Goal: Information Seeking & Learning: Learn about a topic

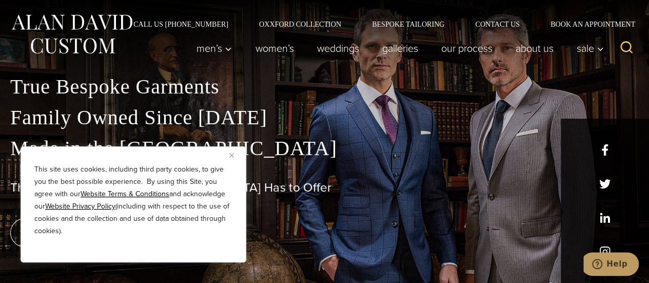
click at [233, 155] on img "Close" at bounding box center [231, 155] width 5 height 5
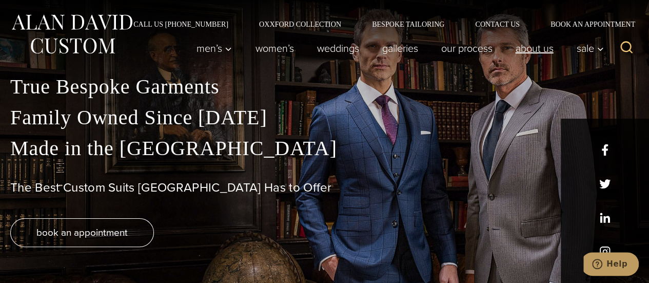
click at [526, 49] on link "About Us" at bounding box center [534, 48] width 61 height 21
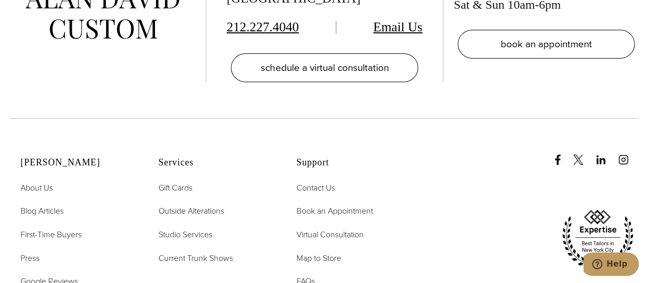
scroll to position [3764, 0]
click at [46, 228] on span "First-Time Buyers" at bounding box center [51, 234] width 61 height 12
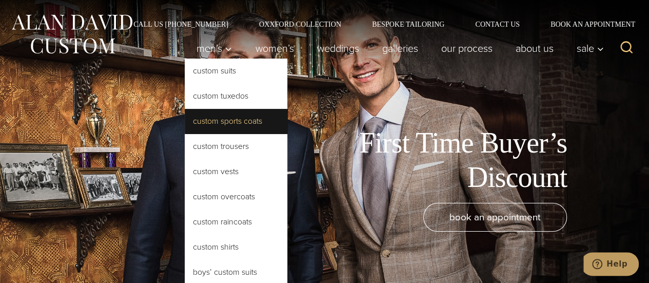
click at [238, 118] on link "Custom Sports Coats" at bounding box center [236, 121] width 103 height 25
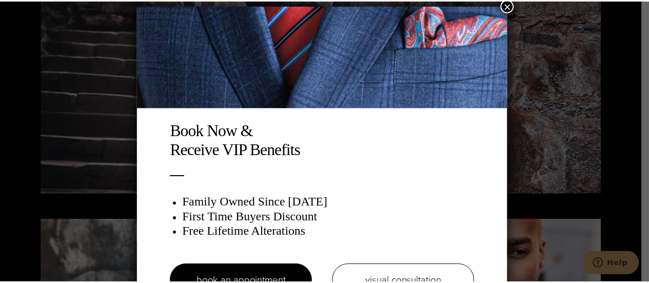
scroll to position [5, 0]
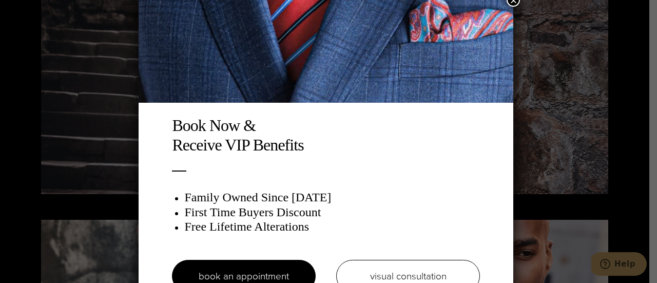
click at [515, 1] on button "×" at bounding box center [512, -1] width 13 height 13
